Goal: Information Seeking & Learning: Learn about a topic

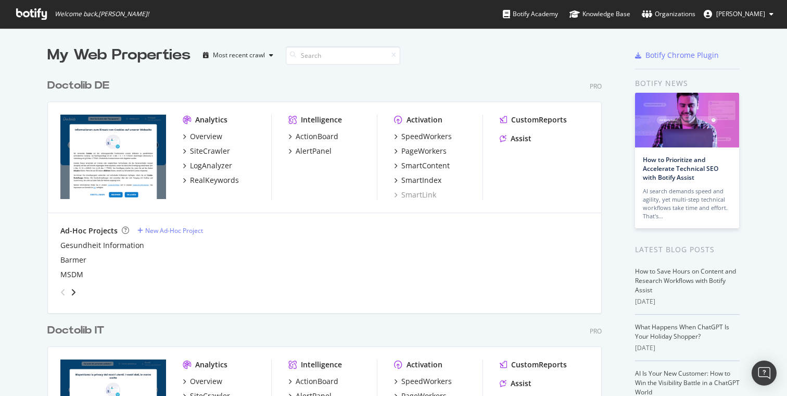
scroll to position [396, 787]
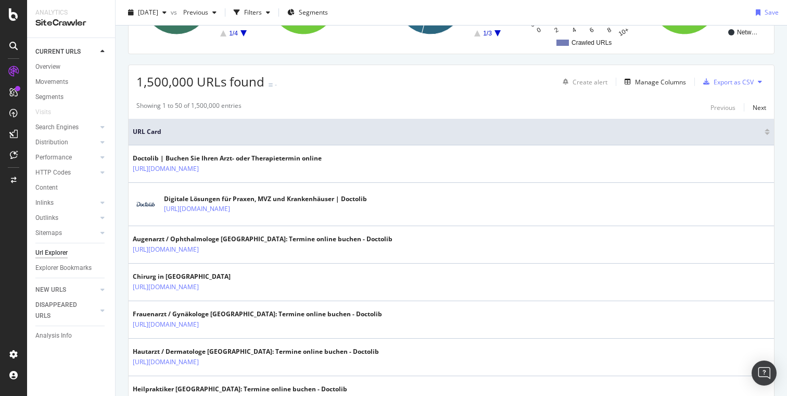
scroll to position [168, 0]
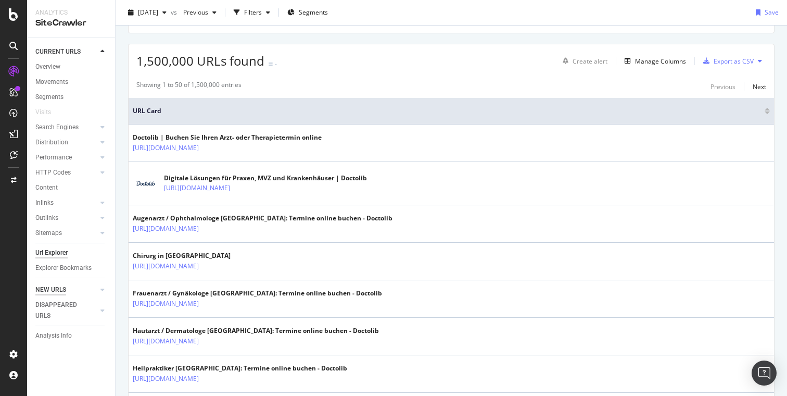
click at [64, 294] on div "NEW URLS" at bounding box center [50, 289] width 31 height 11
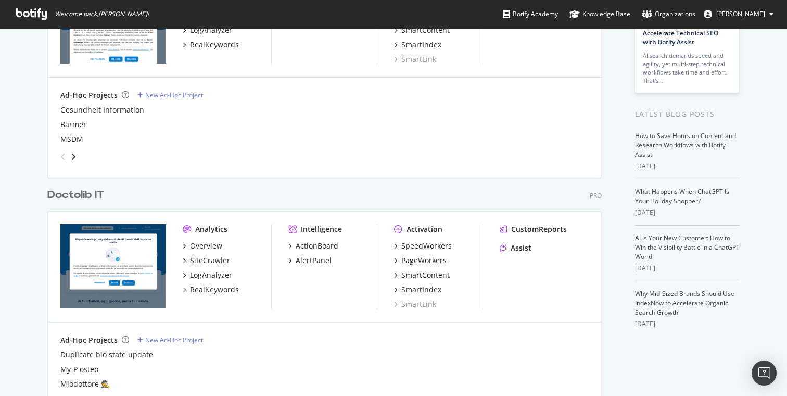
scroll to position [154, 0]
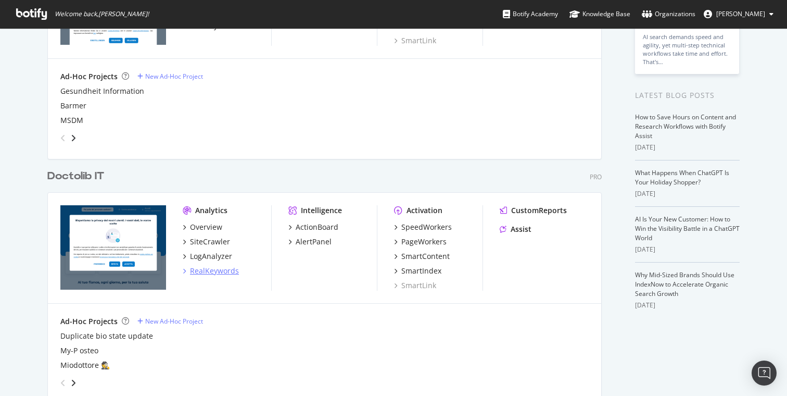
click at [204, 275] on div "RealKeywords" at bounding box center [214, 270] width 49 height 10
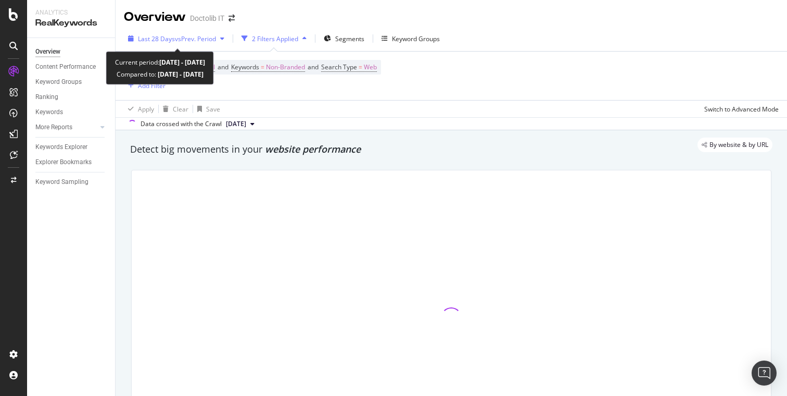
click at [202, 46] on div "Last 28 Days vs Prev. Period" at bounding box center [176, 39] width 105 height 16
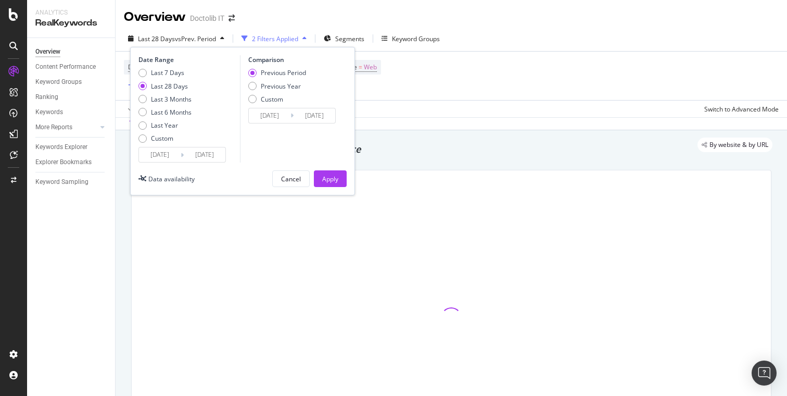
click at [154, 130] on div "Last 7 Days Last 28 Days Last 3 Months Last 6 Months Last Year Custom" at bounding box center [164, 107] width 53 height 79
click at [168, 126] on div "Last Year" at bounding box center [164, 125] width 27 height 9
type input "[DATE]"
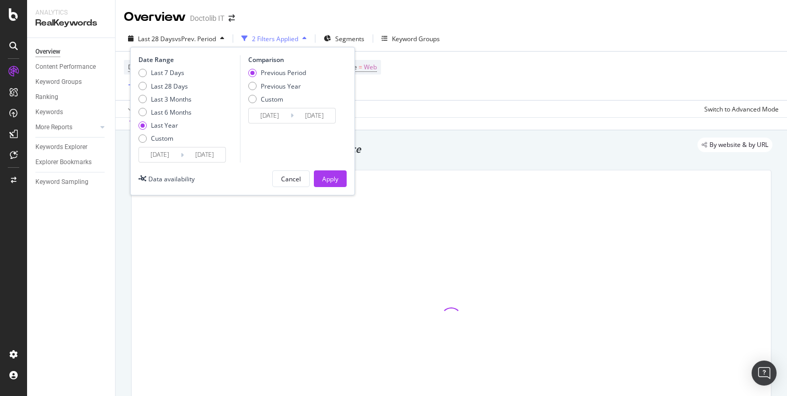
click at [319, 182] on button "Apply" at bounding box center [330, 178] width 33 height 17
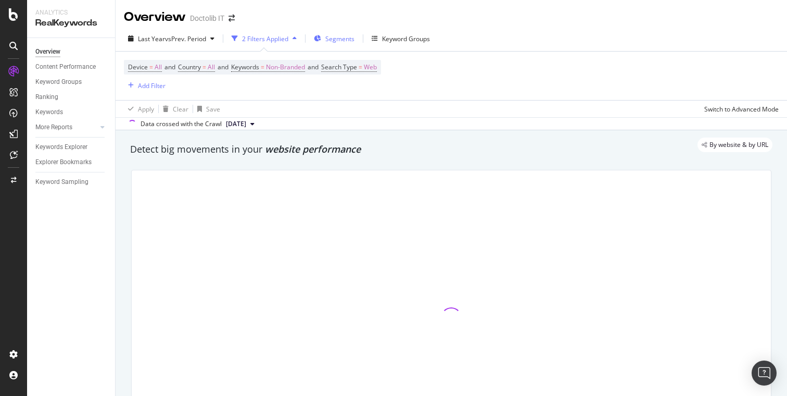
click at [341, 33] on div "Segments" at bounding box center [334, 39] width 41 height 16
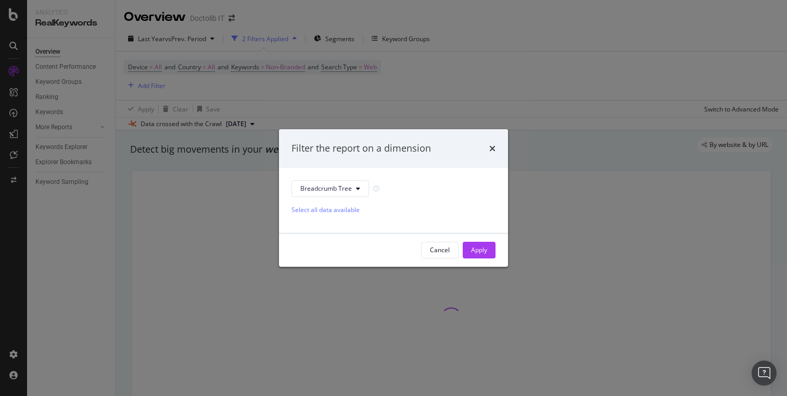
click at [339, 198] on div "Select all data available" at bounding box center [393, 208] width 204 height 23
click at [346, 188] on span "Breadcrumb Tree" at bounding box center [326, 188] width 52 height 9
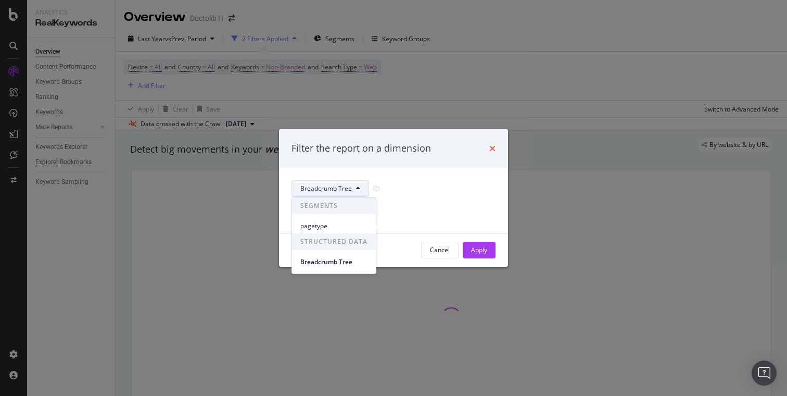
click at [491, 146] on icon "times" at bounding box center [492, 148] width 6 height 8
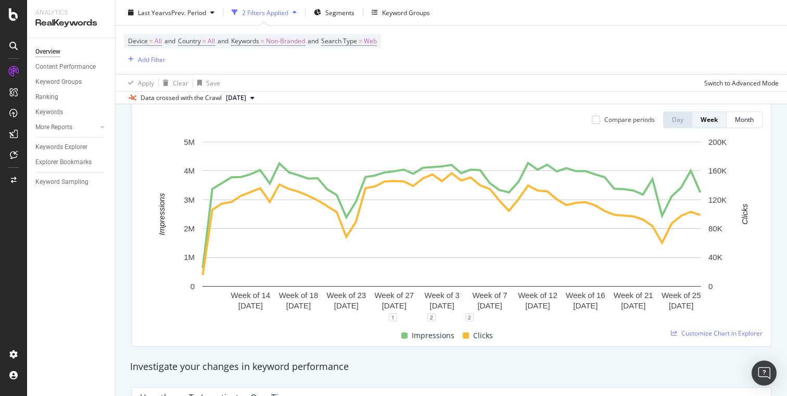
scroll to position [120, 0]
